Goal: Task Accomplishment & Management: Manage account settings

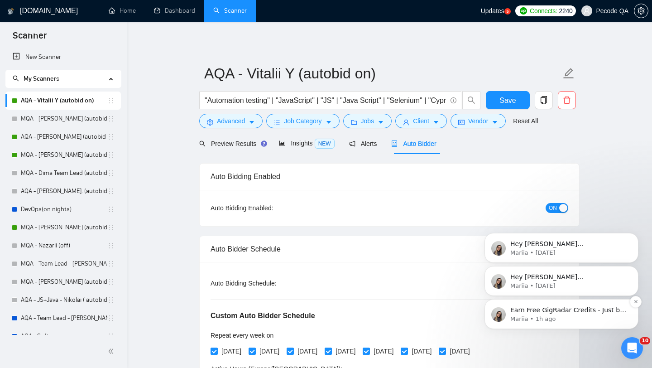
click at [578, 314] on p "Earn Free GigRadar Credits - Just by Sharing Your Story! 💬 Want more credits fo…" at bounding box center [568, 310] width 117 height 9
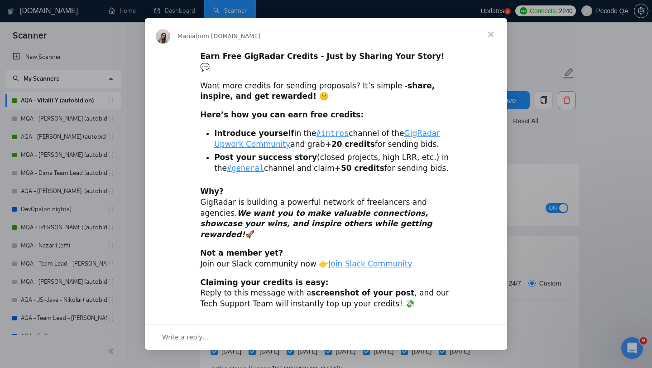
click at [496, 39] on span "Close" at bounding box center [491, 34] width 33 height 33
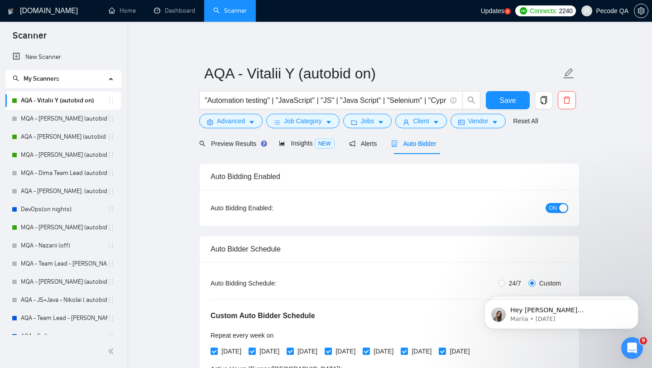
click at [496, 6] on div "Updates 5" at bounding box center [496, 11] width 30 height 22
click at [73, 125] on link "MQA - [PERSON_NAME] (autobid off )" at bounding box center [64, 119] width 87 height 18
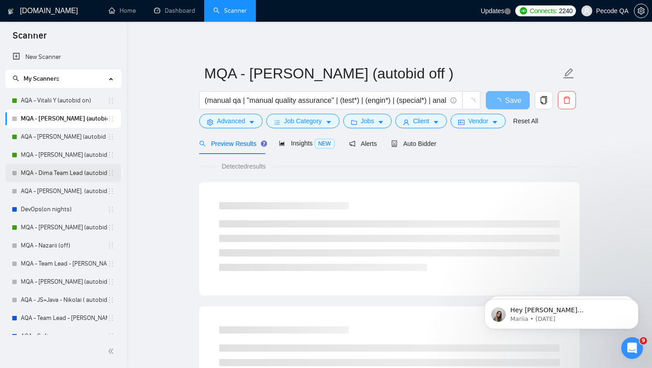
click at [68, 167] on link "MQA - Dima Team Lead (autobid on)" at bounding box center [64, 173] width 87 height 18
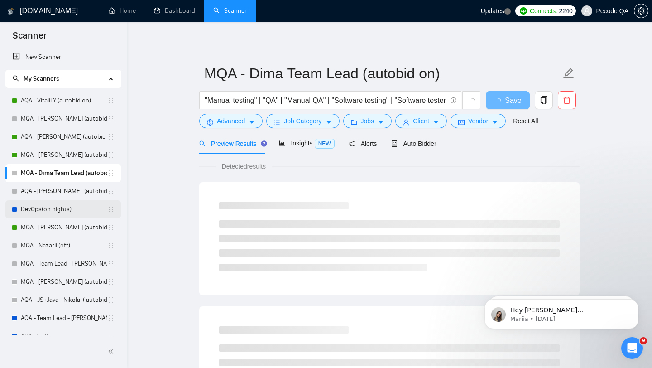
click at [76, 208] on link "DevOps(on nights)" at bounding box center [64, 209] width 87 height 18
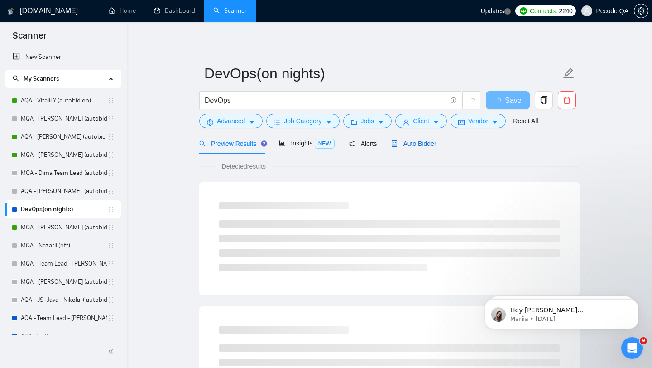
click at [395, 141] on icon "robot" at bounding box center [394, 143] width 6 height 6
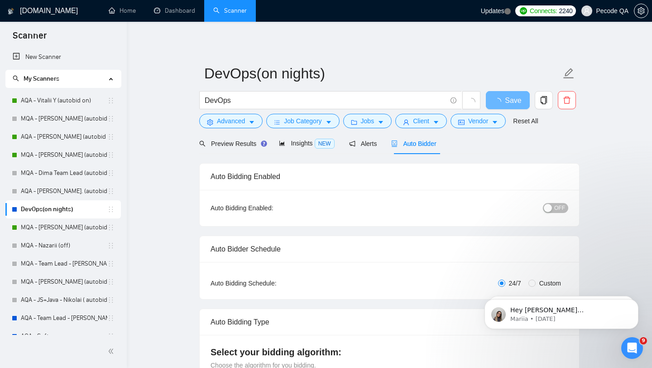
checkbox input "true"
